Goal: Transaction & Acquisition: Subscribe to service/newsletter

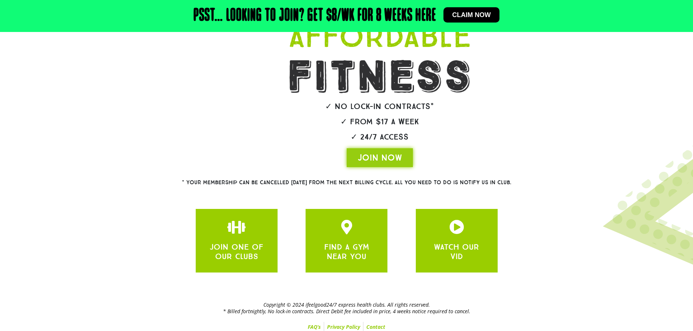
scroll to position [118, 0]
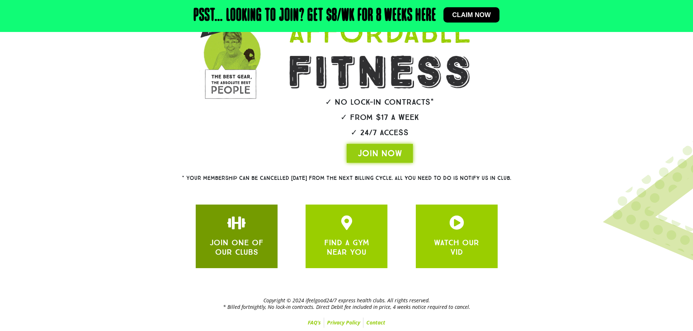
click at [240, 238] on link "JOIN ONE OF OUR CLUBS" at bounding box center [236, 247] width 54 height 19
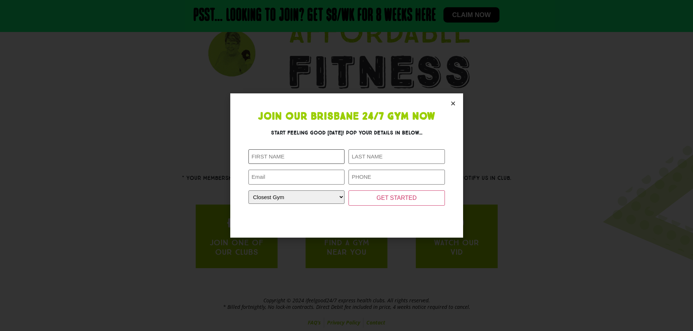
click at [302, 156] on input "First Name (Required)" at bounding box center [296, 156] width 96 height 15
type input "[PERSON_NAME]"
type input "[EMAIL_ADDRESS][DOMAIN_NAME]"
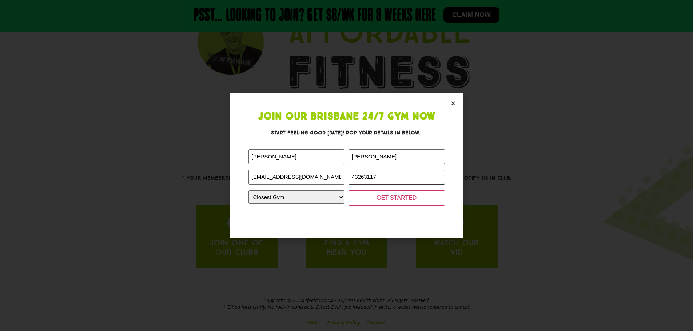
click at [352, 178] on input "43263117" at bounding box center [396, 177] width 96 height 15
click at [371, 175] on input "043263117" at bounding box center [396, 177] width 96 height 15
type input "0432631117"
click at [328, 196] on select "Closest Gym Alexandra Hills Calamvale Coopers Plains Middle Park Oxenford Oxley…" at bounding box center [296, 197] width 96 height 13
select select "[GEOGRAPHIC_DATA]"
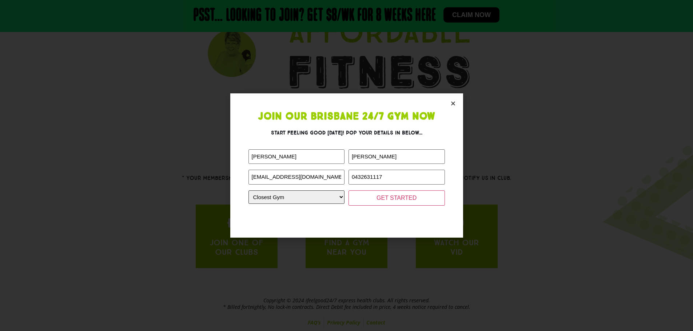
click at [248, 191] on select "Closest Gym Alexandra Hills Calamvale Coopers Plains Middle Park Oxenford Oxley…" at bounding box center [296, 197] width 96 height 13
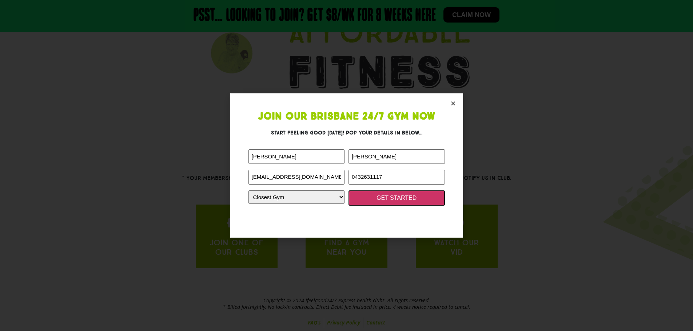
click at [391, 198] on input "GET STARTED" at bounding box center [396, 198] width 96 height 15
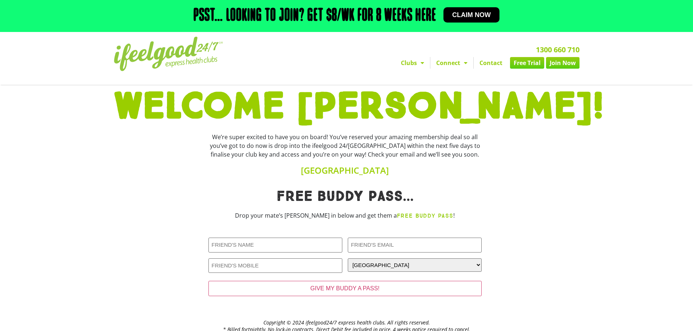
scroll to position [24, 0]
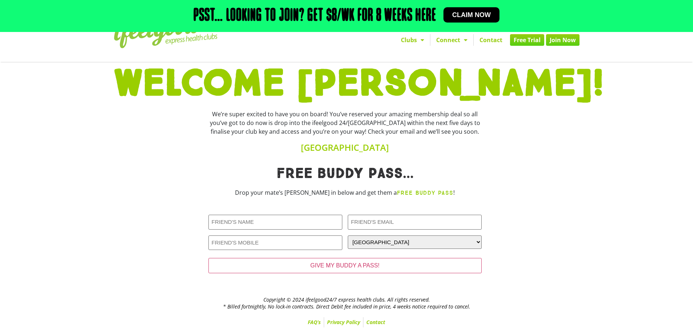
click at [548, 218] on div at bounding box center [532, 224] width 95 height 123
drag, startPoint x: 523, startPoint y: 213, endPoint x: 579, endPoint y: 253, distance: 68.8
click at [579, 253] on div at bounding box center [532, 224] width 95 height 123
click at [476, 12] on span "Claim now" at bounding box center [471, 15] width 39 height 7
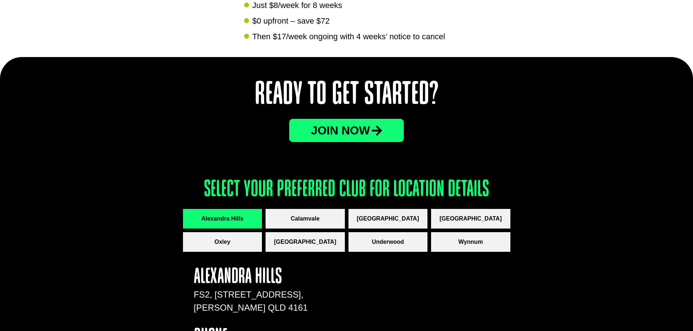
scroll to position [873, 0]
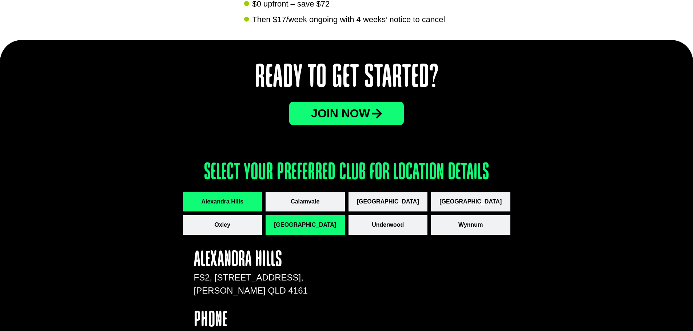
click at [306, 223] on span "[GEOGRAPHIC_DATA]" at bounding box center [305, 225] width 62 height 9
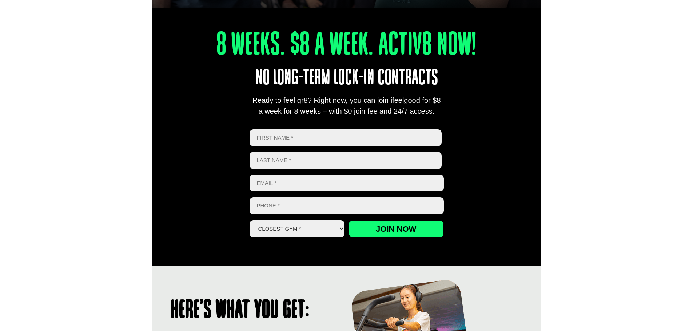
scroll to position [255, 0]
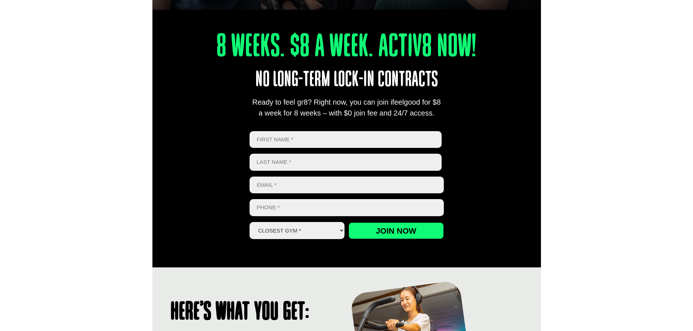
click at [312, 137] on input "First" at bounding box center [345, 139] width 192 height 17
type input "[PERSON_NAME]"
type input "[EMAIL_ADDRESS][DOMAIN_NAME]"
click at [256, 208] on input "43263117" at bounding box center [346, 207] width 194 height 17
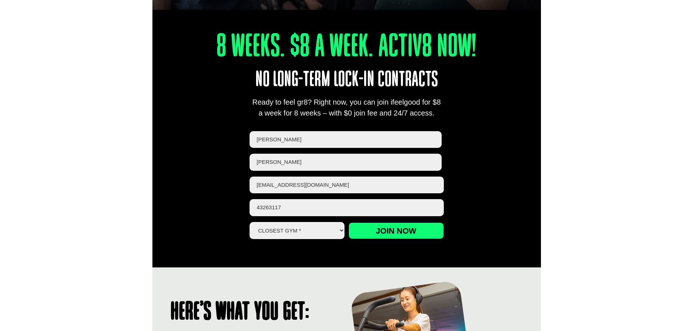
click at [256, 208] on input "43263117" at bounding box center [346, 207] width 194 height 17
click at [277, 205] on input "043263117" at bounding box center [346, 207] width 194 height 17
type input "0432631117"
click at [320, 229] on select "Closest Gym * [GEOGRAPHIC_DATA] [GEOGRAPHIC_DATA] [GEOGRAPHIC_DATA] [GEOGRAPHIC…" at bounding box center [296, 230] width 95 height 17
select select "[GEOGRAPHIC_DATA]"
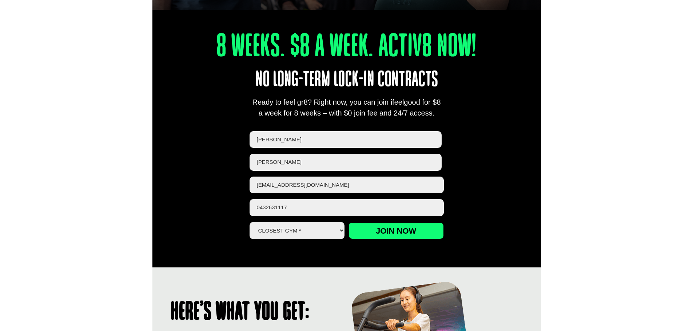
click at [249, 222] on select "Closest Gym * [GEOGRAPHIC_DATA] [GEOGRAPHIC_DATA] [GEOGRAPHIC_DATA] [GEOGRAPHIC…" at bounding box center [296, 230] width 95 height 17
click at [385, 235] on input "Join now" at bounding box center [395, 231] width 95 height 17
